Goal: Task Accomplishment & Management: Use online tool/utility

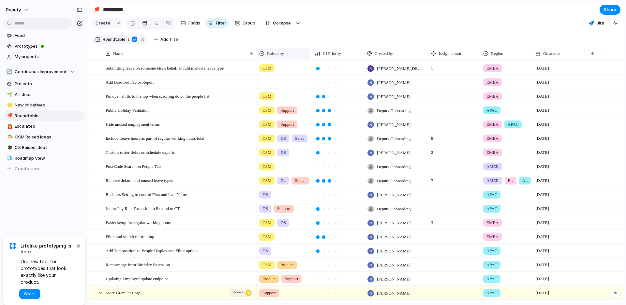
click at [282, 57] on span "Raised by" at bounding box center [275, 53] width 17 height 7
click at [216, 23] on div "Modify Hide Sort ascending Sort descending" at bounding box center [313, 152] width 626 height 305
click at [216, 23] on span "Filter" at bounding box center [221, 23] width 10 height 7
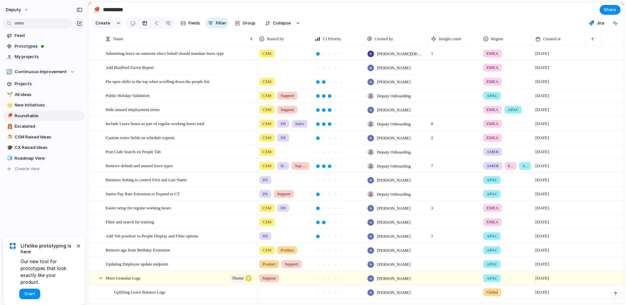
click at [216, 23] on span "Filter" at bounding box center [221, 23] width 10 height 7
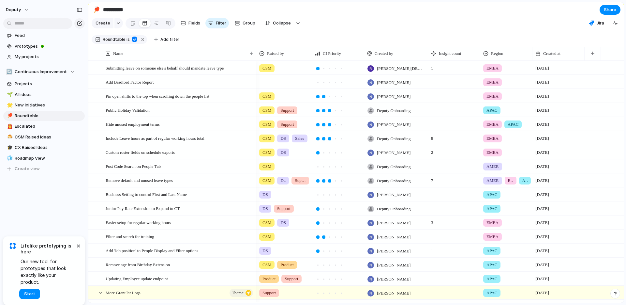
click at [216, 23] on span "Filter" at bounding box center [221, 23] width 10 height 7
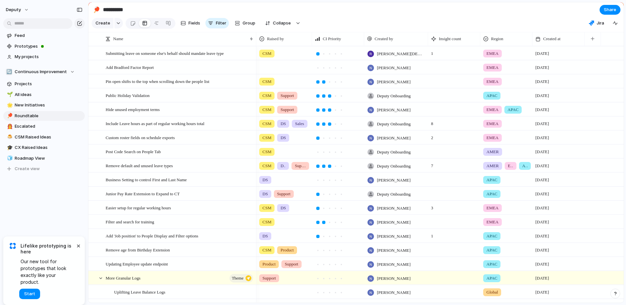
click at [216, 23] on span "Filter" at bounding box center [221, 23] width 10 height 7
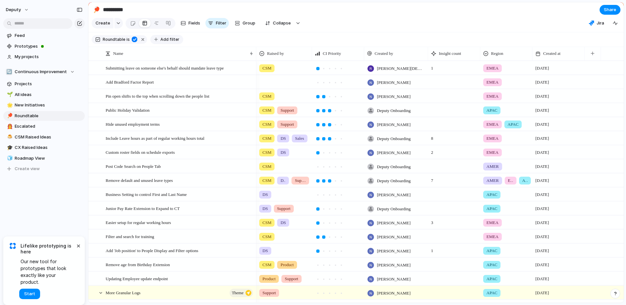
click at [172, 41] on span "Add filter" at bounding box center [169, 40] width 19 height 6
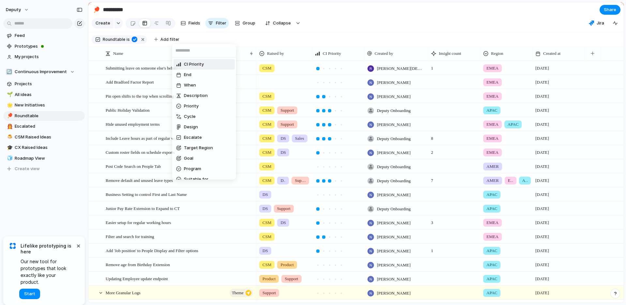
click at [196, 49] on input "text" at bounding box center [204, 50] width 64 height 13
type input "******"
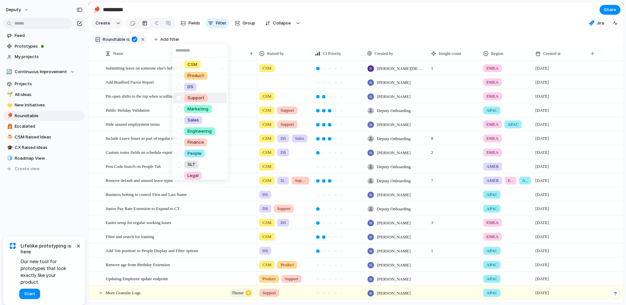
click at [208, 96] on li "Support" at bounding box center [199, 97] width 53 height 11
